Goal: Task Accomplishment & Management: Manage account settings

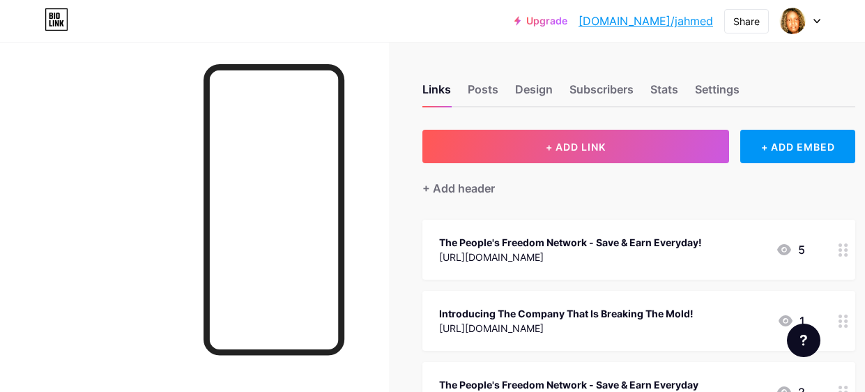
click at [536, 260] on div "[URL][DOMAIN_NAME]" at bounding box center [570, 257] width 263 height 15
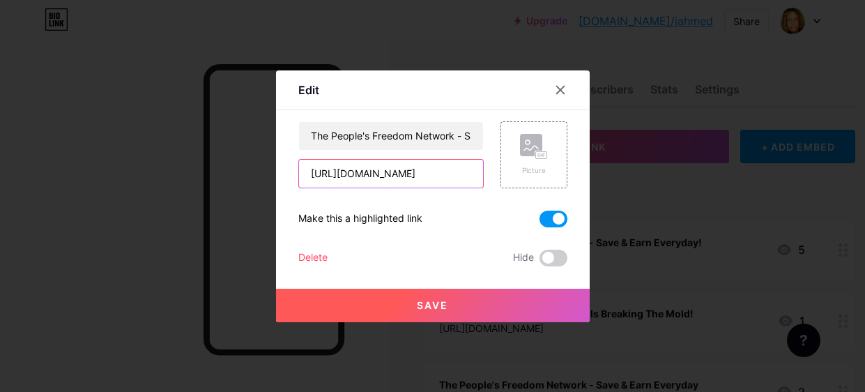
click at [441, 172] on input "[URL][DOMAIN_NAME]" at bounding box center [391, 174] width 184 height 28
type input "h"
paste input "[URL][DOMAIN_NAME]"
type input "[URL][DOMAIN_NAME]"
click at [434, 303] on span "Save" at bounding box center [432, 305] width 31 height 12
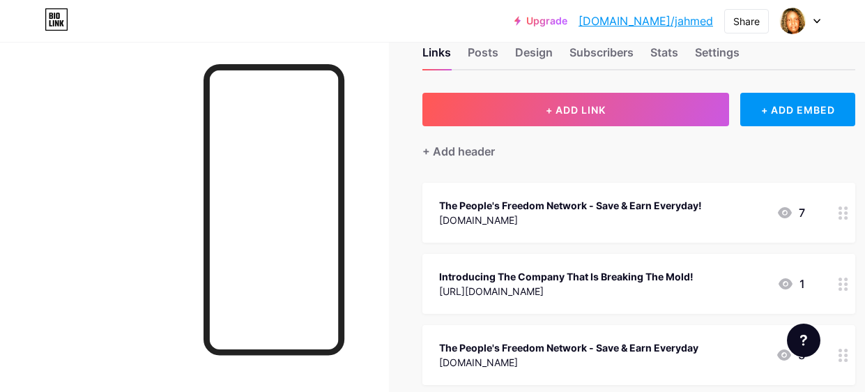
scroll to position [38, 0]
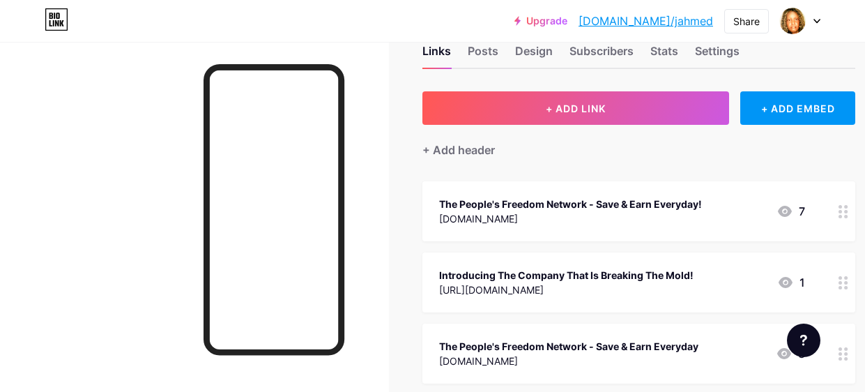
click at [568, 345] on div "The People's Freedom Network - Save & Earn Everyday" at bounding box center [568, 346] width 259 height 15
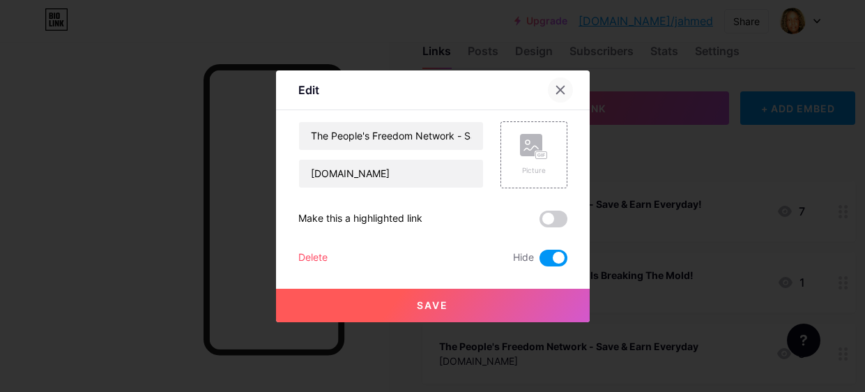
click at [558, 89] on icon at bounding box center [560, 89] width 11 height 11
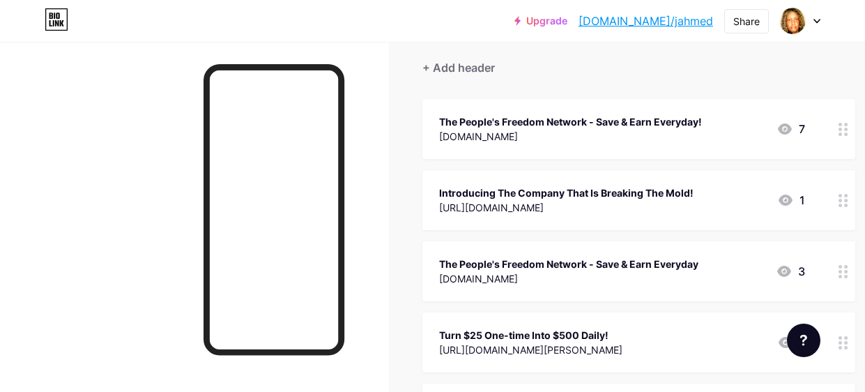
scroll to position [122, 0]
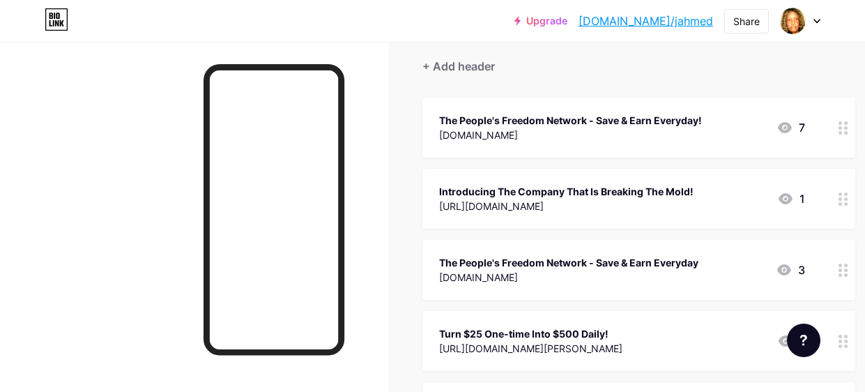
click at [526, 260] on div "The People's Freedom Network - Save & Earn Everyday" at bounding box center [568, 262] width 259 height 15
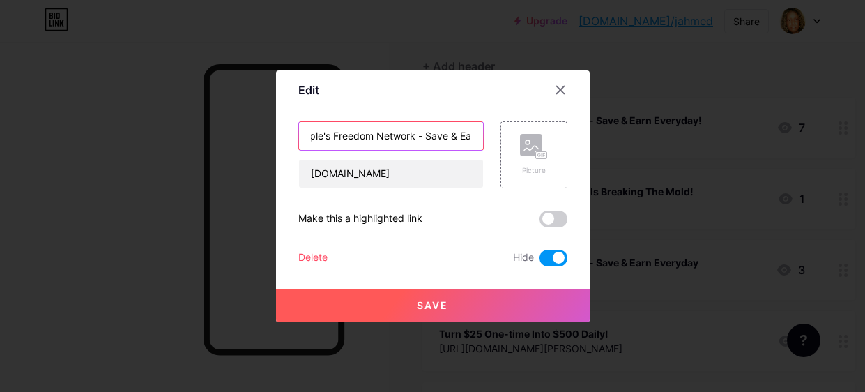
scroll to position [0, 94]
drag, startPoint x: 309, startPoint y: 139, endPoint x: 510, endPoint y: 148, distance: 201.7
click at [510, 148] on div "The People's Freedom Network - Save & Earn Everyday [DOMAIN_NAME] Picture" at bounding box center [432, 154] width 269 height 67
type input "FREE $240.00 Savings Membership."
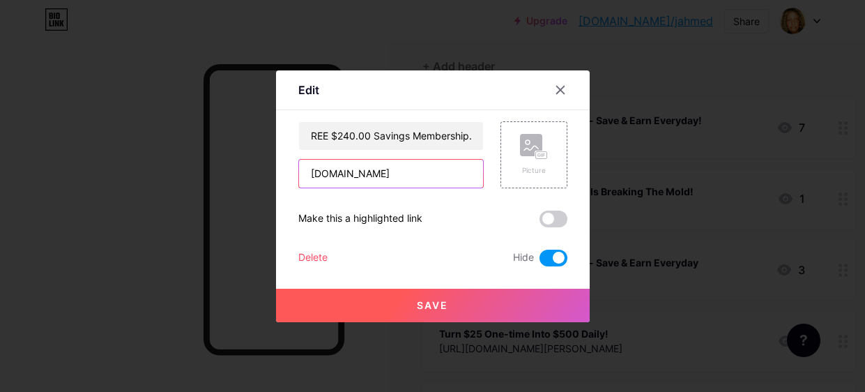
scroll to position [0, 0]
click at [397, 175] on input "[DOMAIN_NAME]" at bounding box center [391, 174] width 184 height 28
type input "n"
paste input "[URL][DOMAIN_NAME]"
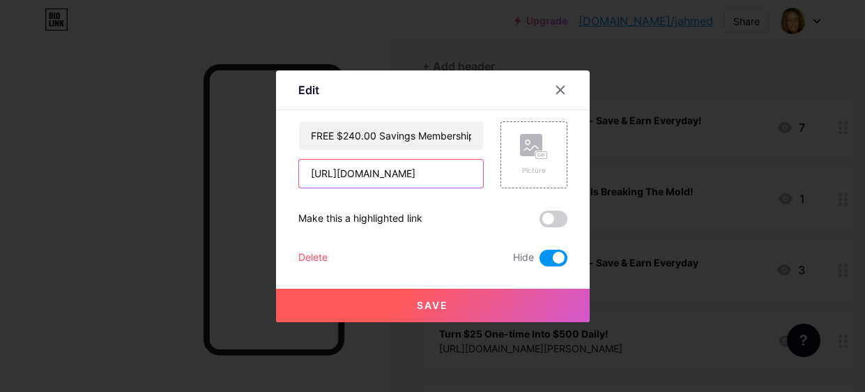
type input "[URL][DOMAIN_NAME]"
click at [554, 252] on span at bounding box center [554, 258] width 28 height 17
click at [540, 261] on input "checkbox" at bounding box center [540, 261] width 0 height 0
click at [432, 299] on span "Save" at bounding box center [432, 305] width 31 height 12
